Goal: Find specific page/section

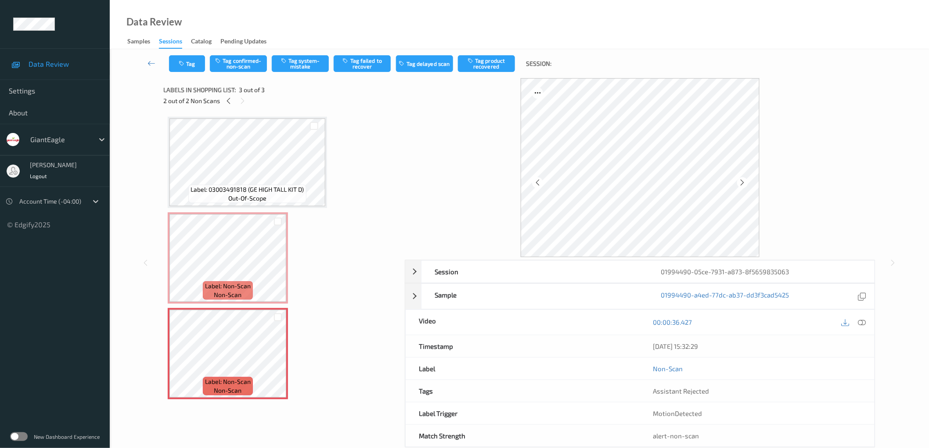
drag, startPoint x: 353, startPoint y: 304, endPoint x: 349, endPoint y: 290, distance: 15.1
click at [353, 304] on div "Label: 03003491818 (GE HIGH TALL KIT D) out-of-scope Label: Non-Scan non-scan L…" at bounding box center [281, 258] width 227 height 283
